Goal: Task Accomplishment & Management: Use online tool/utility

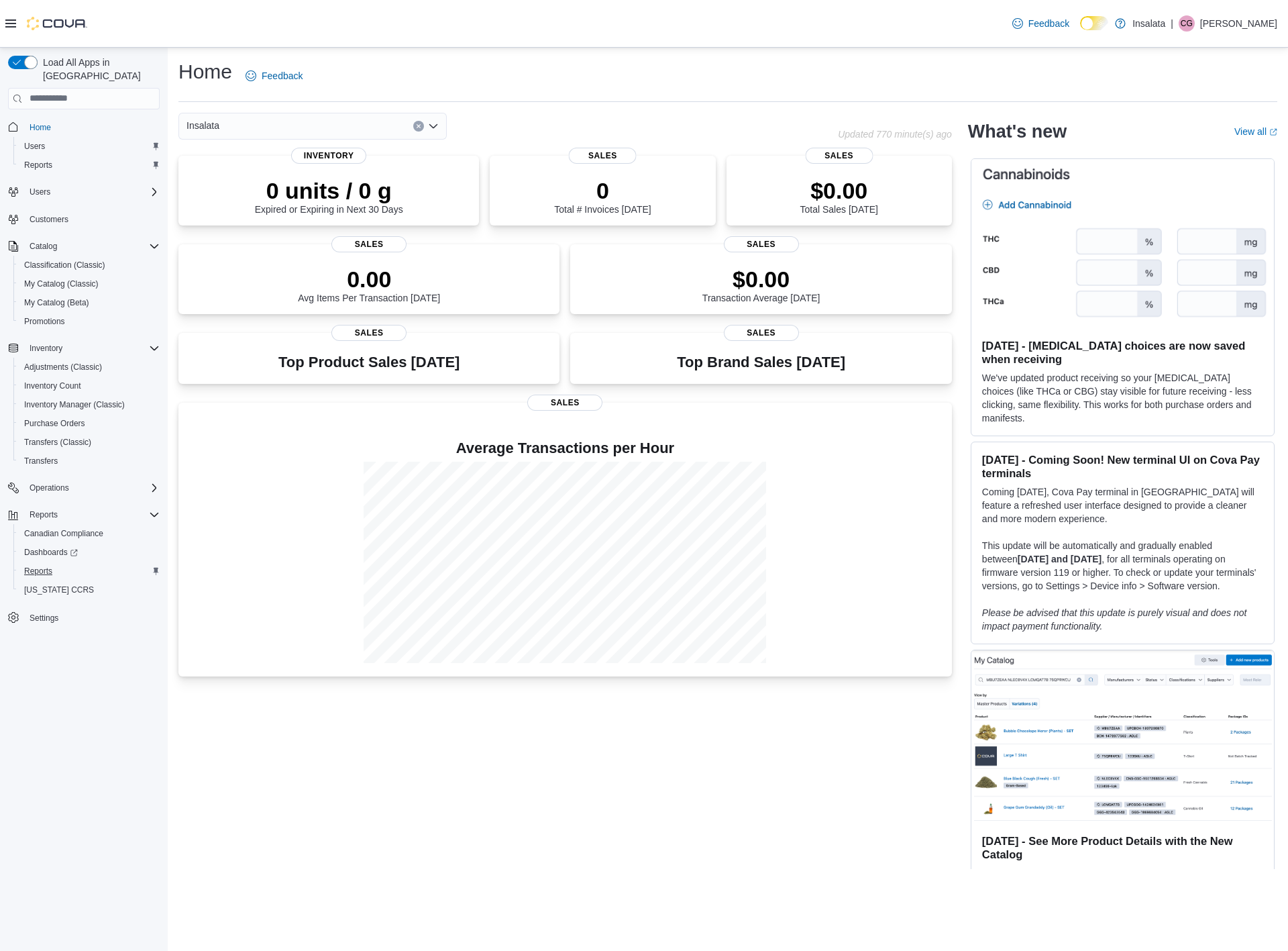
click at [45, 565] on span "Reports" at bounding box center [38, 571] width 29 height 11
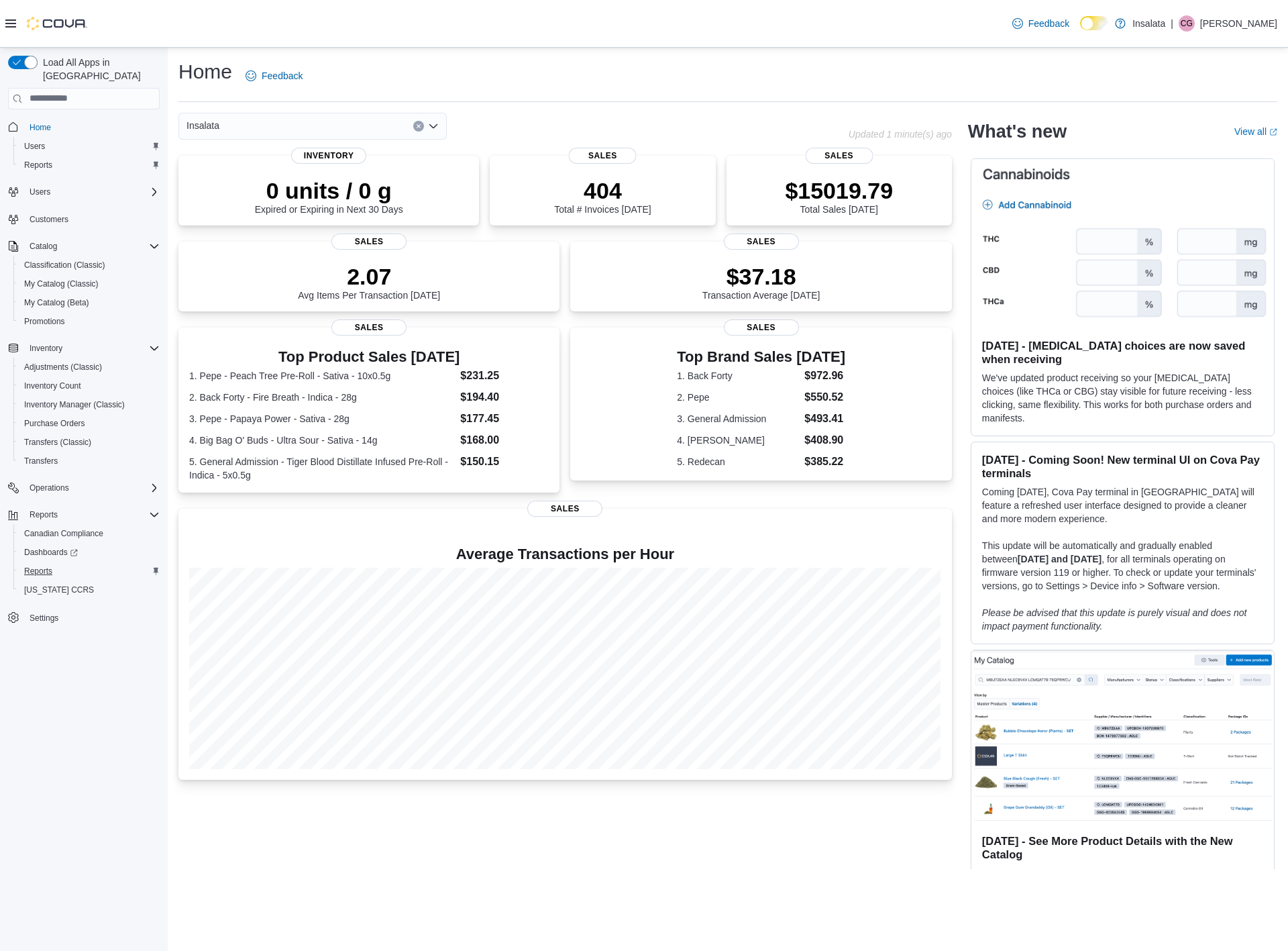
click at [38, 565] on span "Reports" at bounding box center [38, 571] width 29 height 11
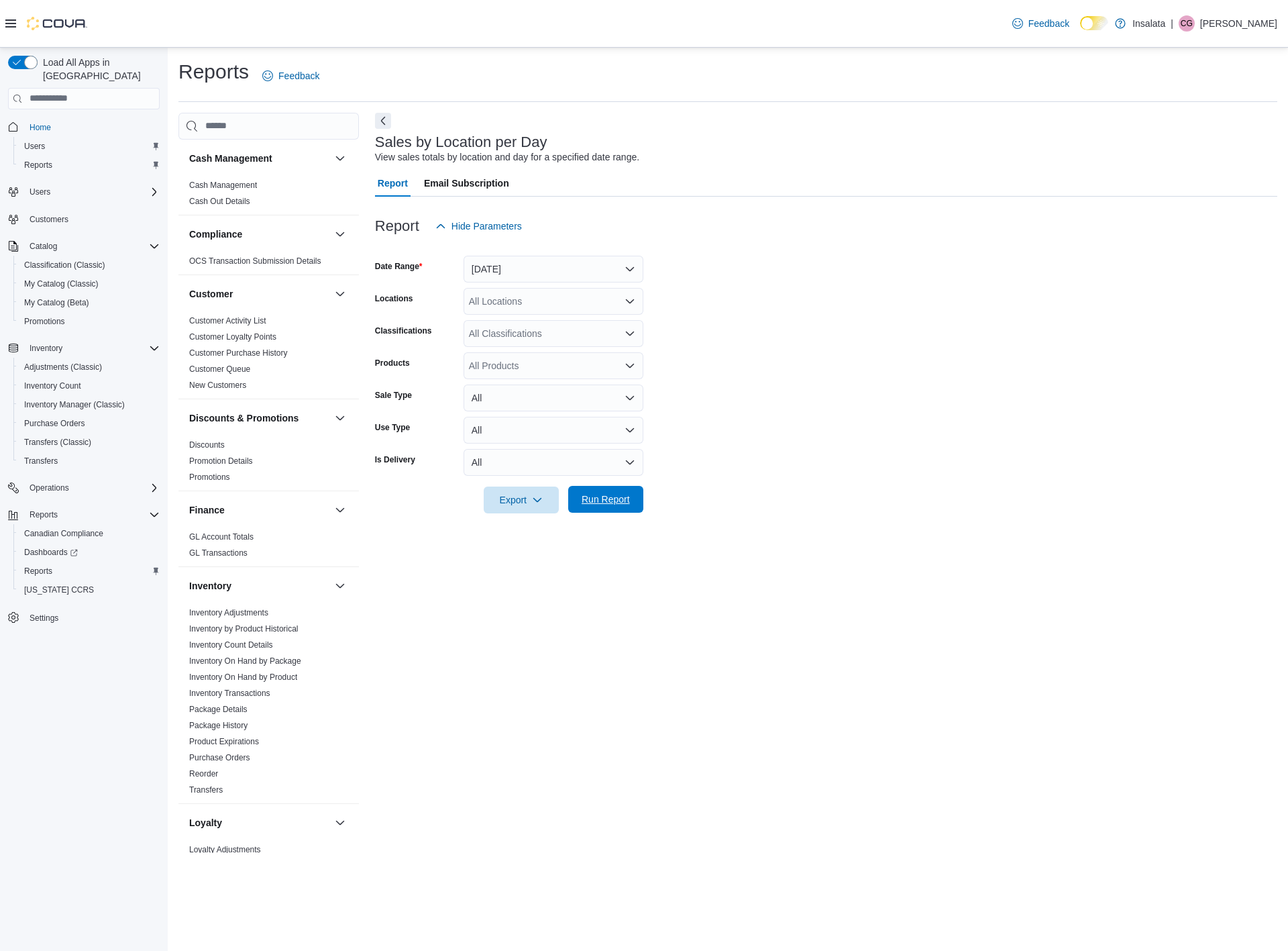
click at [612, 499] on span "Run Report" at bounding box center [606, 499] width 48 height 14
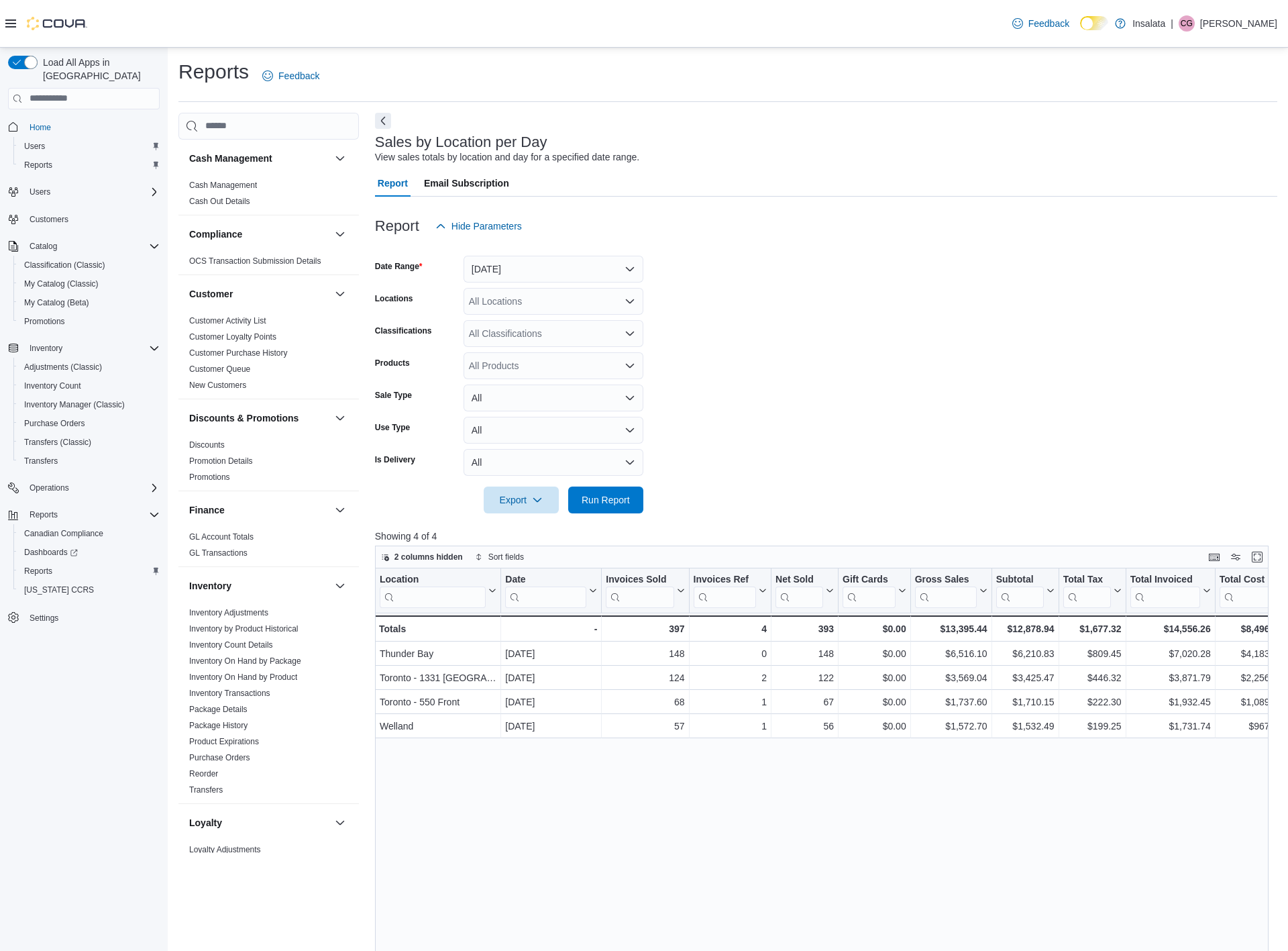
click at [734, 244] on div at bounding box center [826, 247] width 903 height 16
click at [620, 269] on button "[DATE]" at bounding box center [553, 268] width 180 height 27
click at [502, 322] on span "[DATE]" at bounding box center [561, 322] width 153 height 16
click at [616, 497] on span "Run Report" at bounding box center [606, 499] width 48 height 14
click at [1248, 21] on p "[PERSON_NAME]" at bounding box center [1239, 23] width 77 height 16
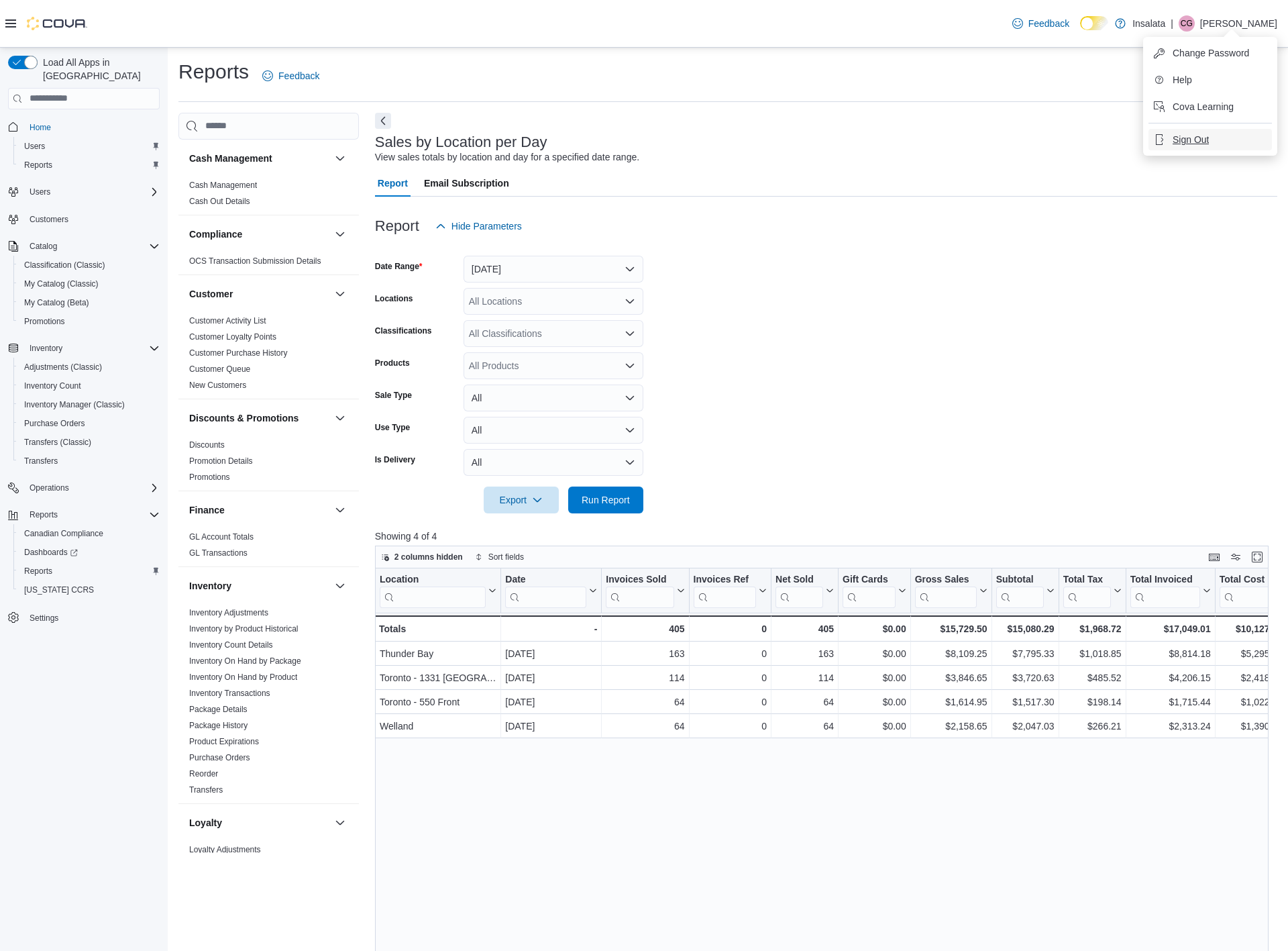
click at [1190, 139] on span "Sign Out" at bounding box center [1190, 139] width 36 height 14
